Goal: Find specific page/section: Find specific page/section

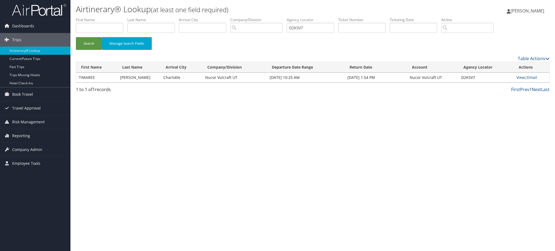
click at [50, 16] on img at bounding box center [39, 10] width 54 height 13
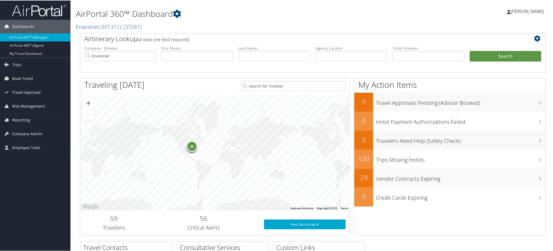
click at [43, 8] on img at bounding box center [39, 10] width 54 height 13
click at [129, 24] on span ", [ 37281 ]" at bounding box center [131, 25] width 21 height 7
click at [138, 27] on span ", [ 37281 ]" at bounding box center [131, 25] width 21 height 7
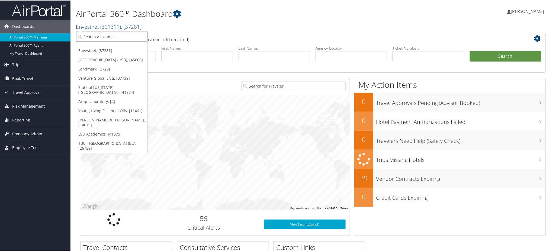
click at [121, 39] on input "search" at bounding box center [111, 36] width 71 height 10
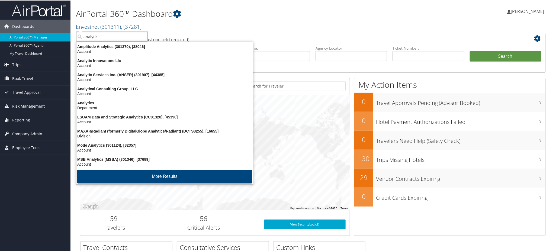
type input "analytic"
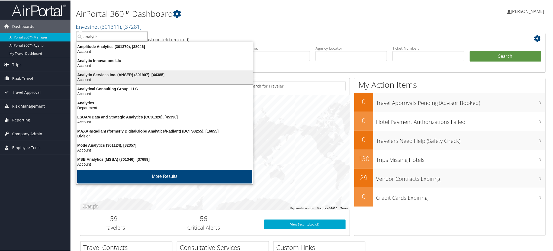
click at [123, 75] on div "Analytic Services Inc. (ANSER) (301907), [44385]" at bounding box center [164, 74] width 183 height 5
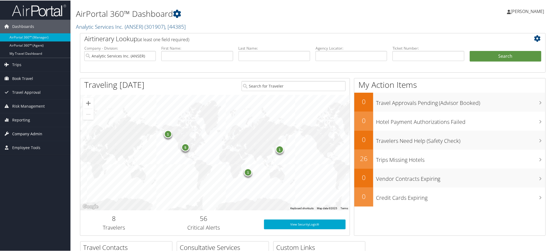
click at [32, 129] on span "Company Admin" at bounding box center [27, 133] width 30 height 14
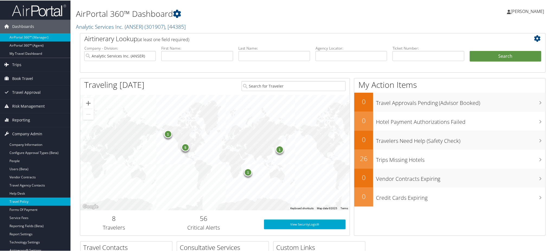
click at [33, 198] on link "Travel Policy" at bounding box center [35, 201] width 70 height 8
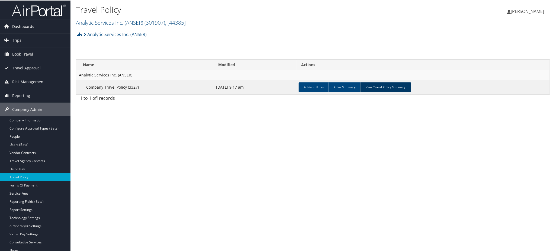
click at [392, 88] on link "View Travel Policy Summary" at bounding box center [385, 87] width 51 height 10
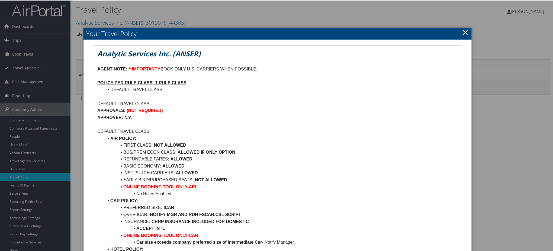
click at [464, 31] on link "×" at bounding box center [465, 31] width 6 height 11
